Goal: Check status: Check status

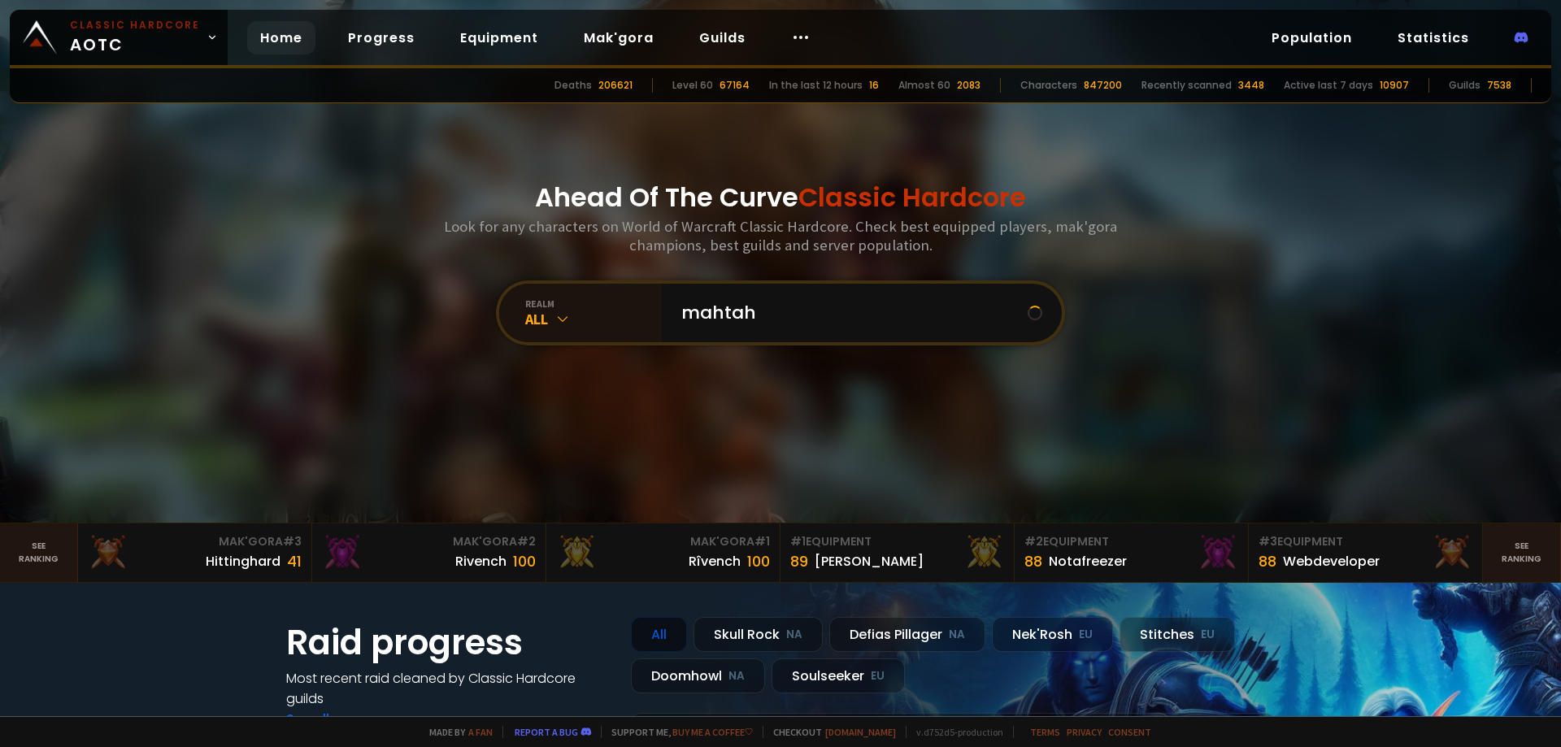
type input "mahtahr"
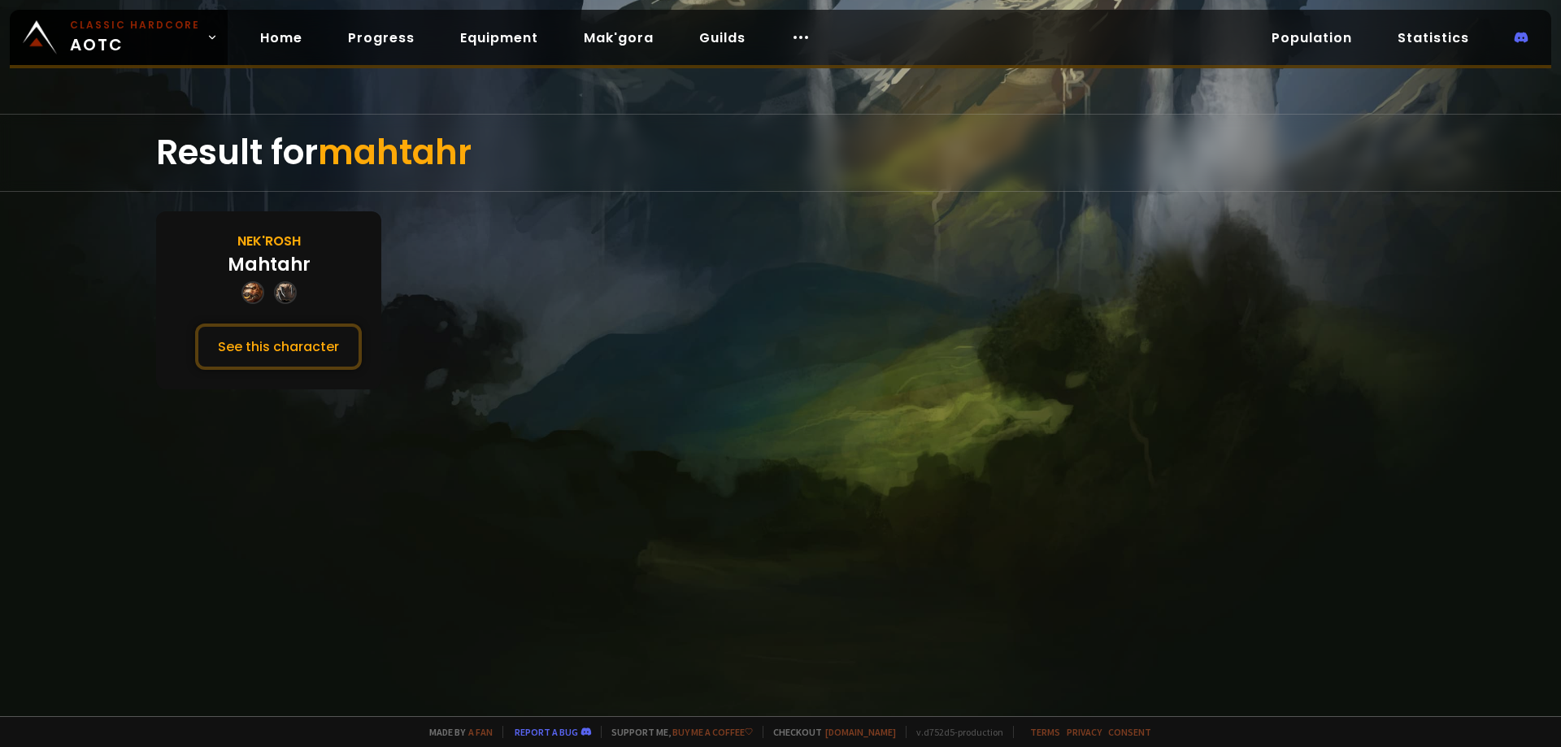
click at [298, 317] on div "[PERSON_NAME] See this character" at bounding box center [268, 300] width 225 height 178
click at [280, 342] on button "See this character" at bounding box center [278, 347] width 167 height 46
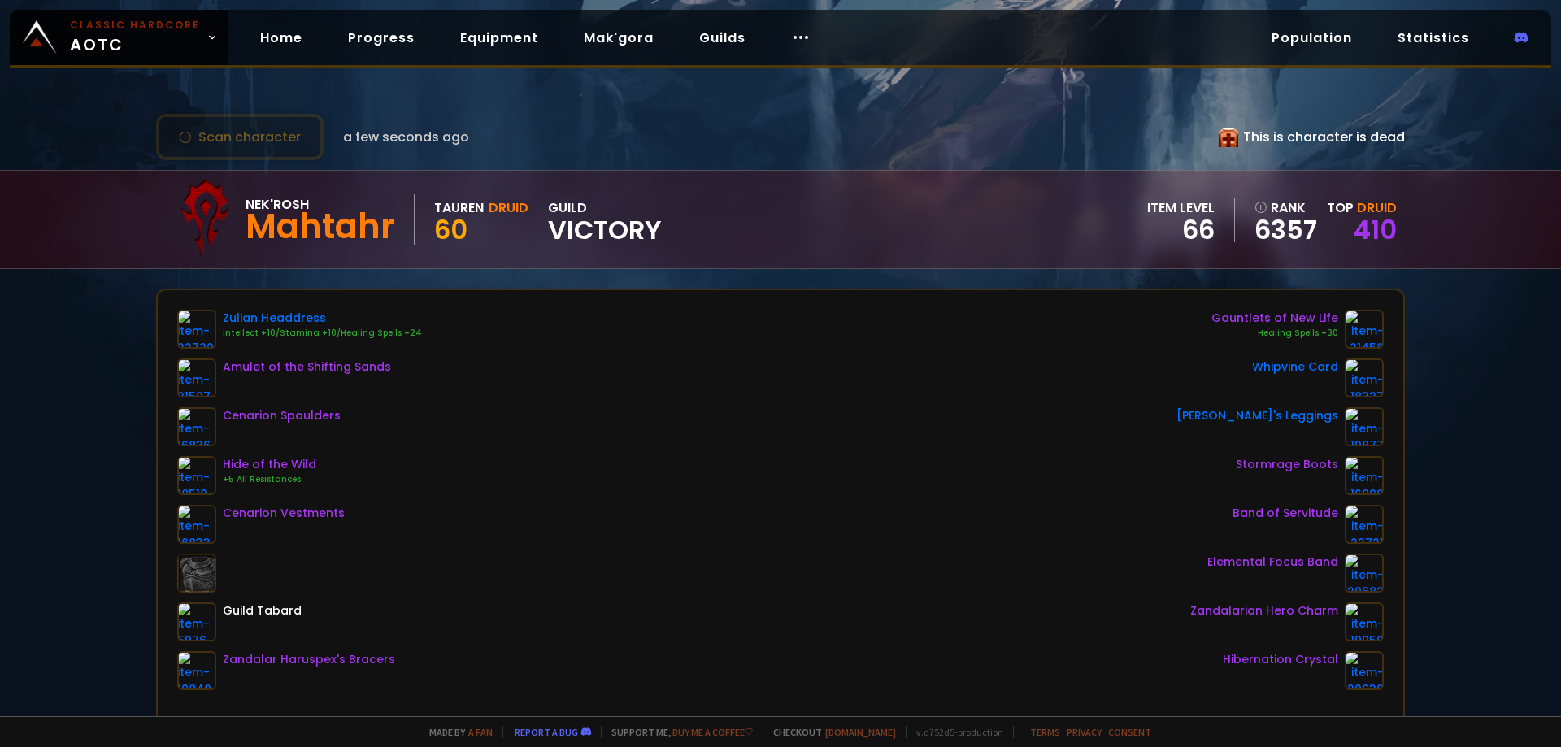
click at [1220, 137] on icon at bounding box center [1229, 138] width 20 height 20
click at [1296, 136] on div "This is character is dead" at bounding box center [1312, 137] width 186 height 20
click at [274, 37] on link "Home" at bounding box center [281, 37] width 68 height 33
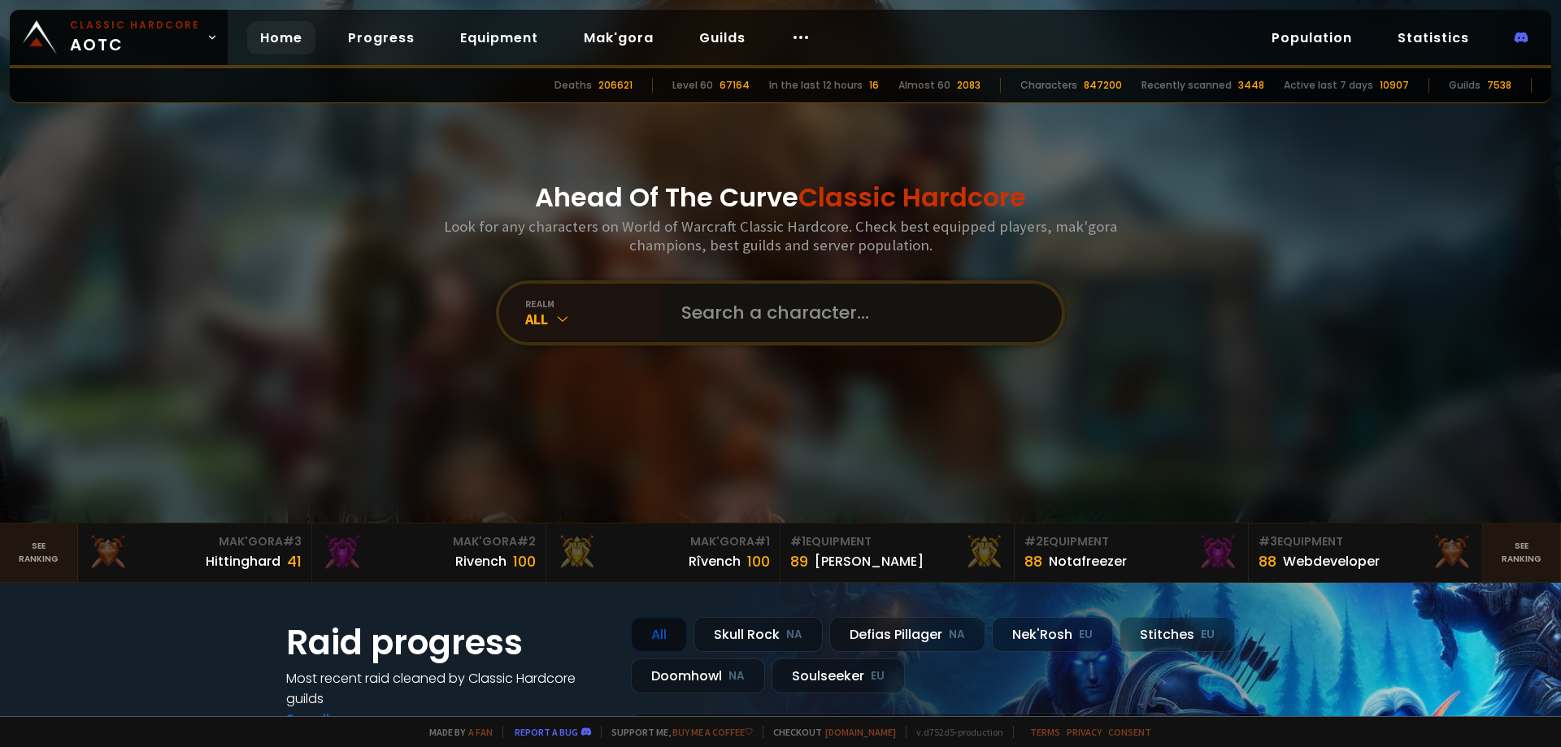
click at [695, 311] on input "text" at bounding box center [856, 313] width 371 height 59
type input "maco"
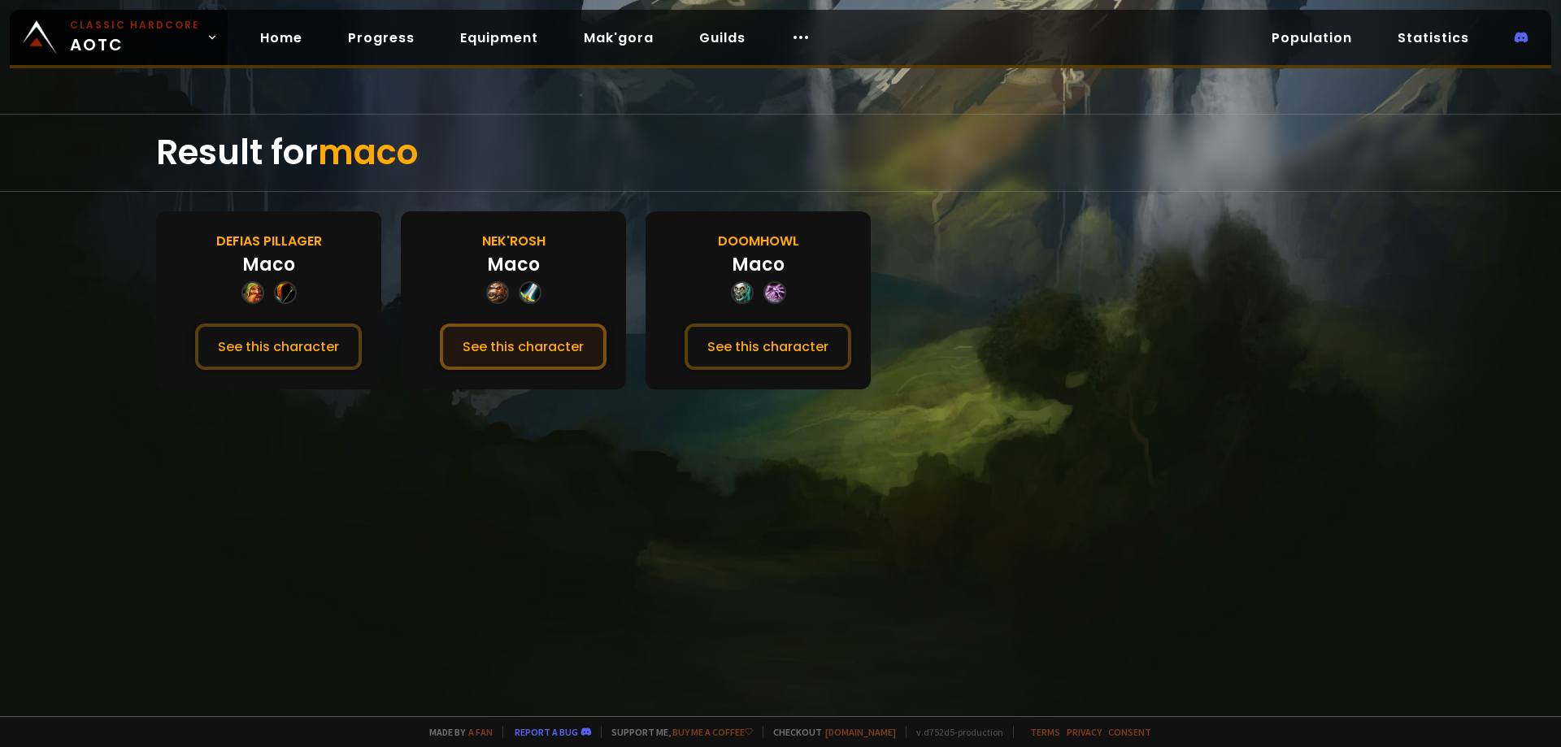
click at [487, 344] on button "See this character" at bounding box center [523, 347] width 167 height 46
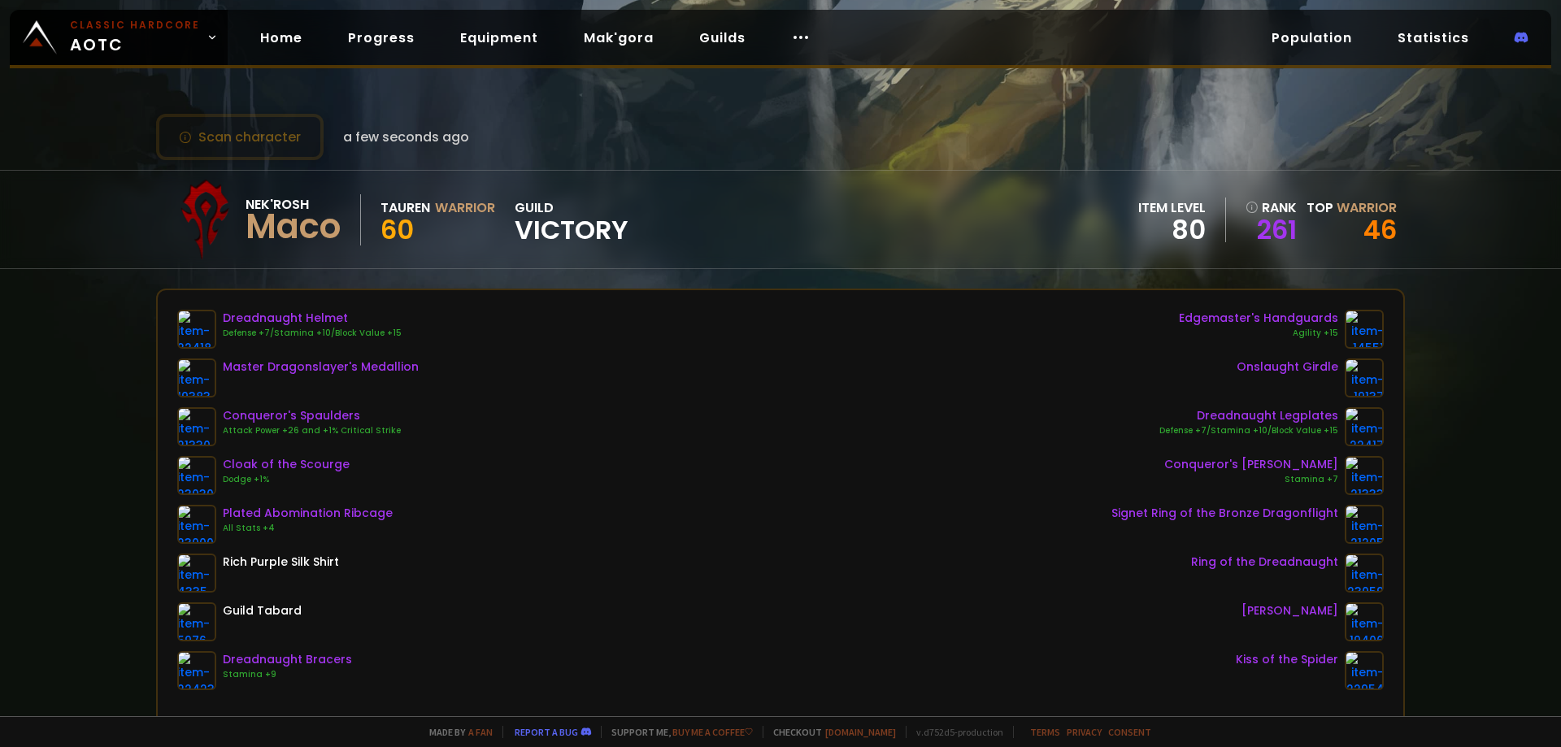
click at [597, 224] on span "Victory" at bounding box center [572, 230] width 114 height 24
